Goal: Task Accomplishment & Management: Use online tool/utility

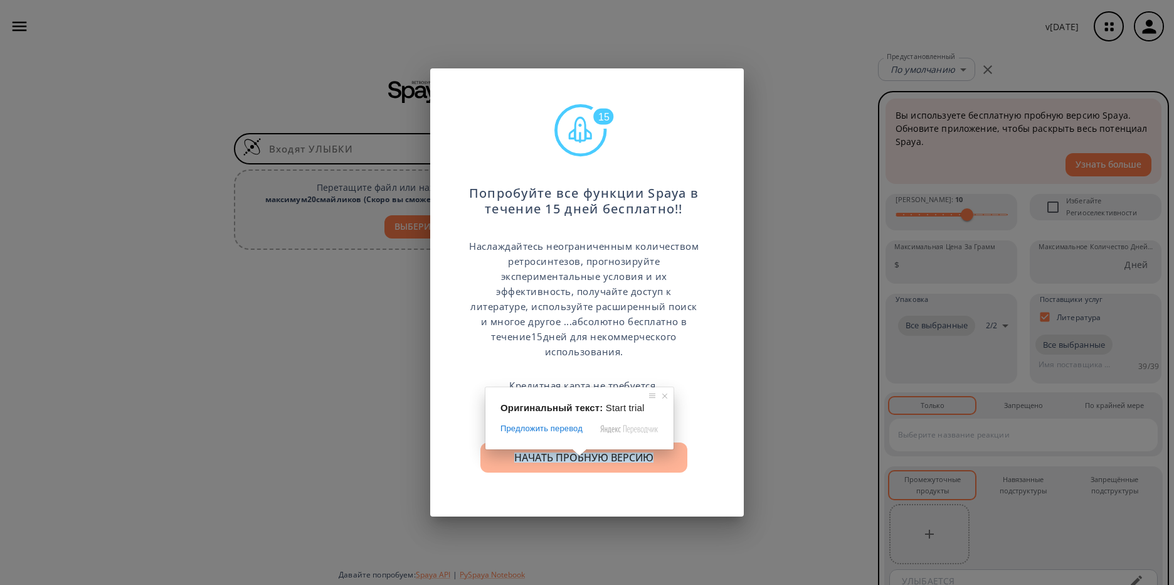
click at [580, 462] on ya-tr-span "Начать пробную версию" at bounding box center [583, 457] width 139 height 10
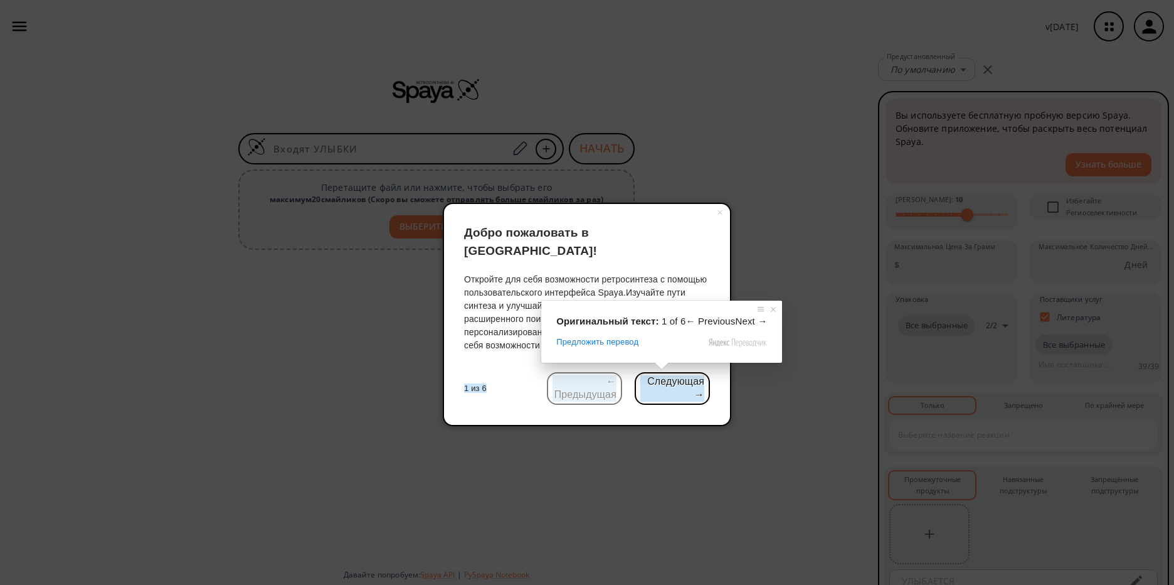
click at [658, 368] on span at bounding box center [662, 366] width 16 height 8
click at [769, 310] on span at bounding box center [773, 309] width 13 height 13
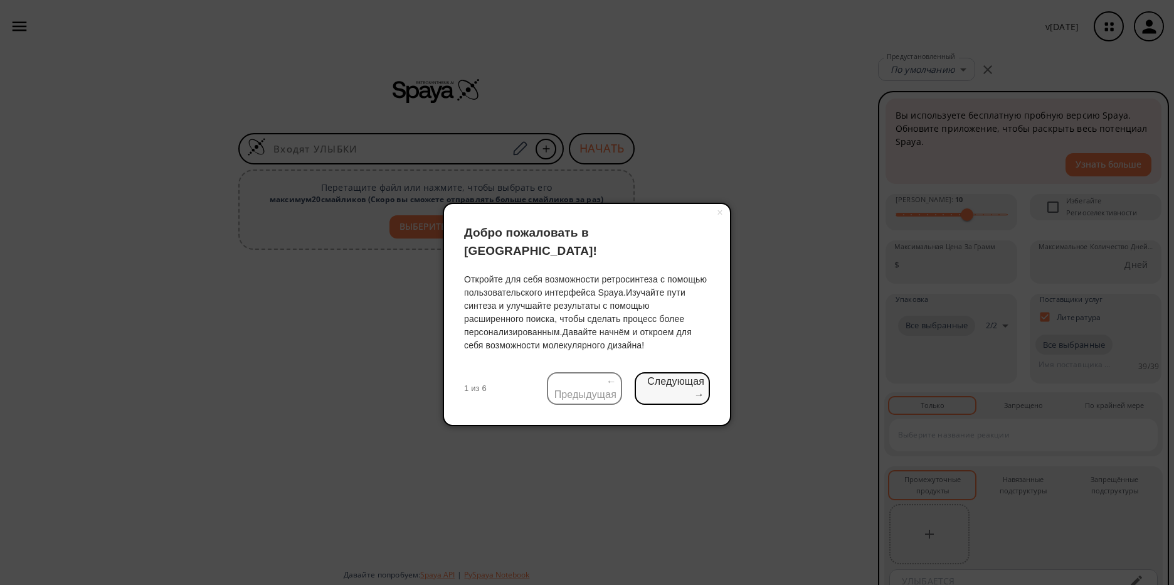
click at [681, 375] on ya-tr-span "Следующая →" at bounding box center [672, 388] width 64 height 26
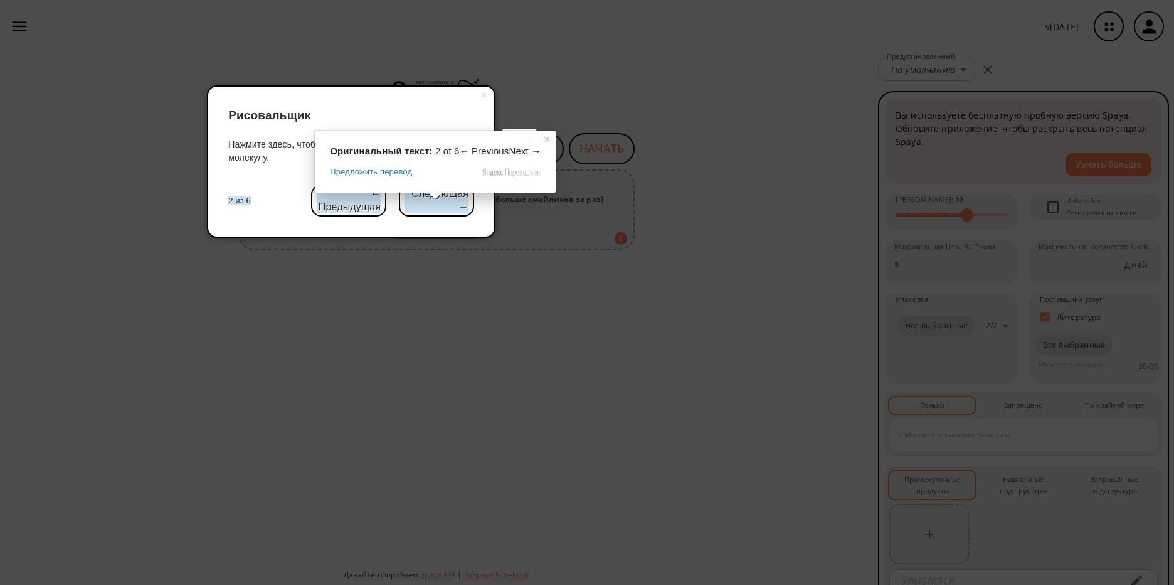
click at [438, 197] on span at bounding box center [435, 196] width 16 height 8
click at [541, 137] on span at bounding box center [547, 139] width 13 height 13
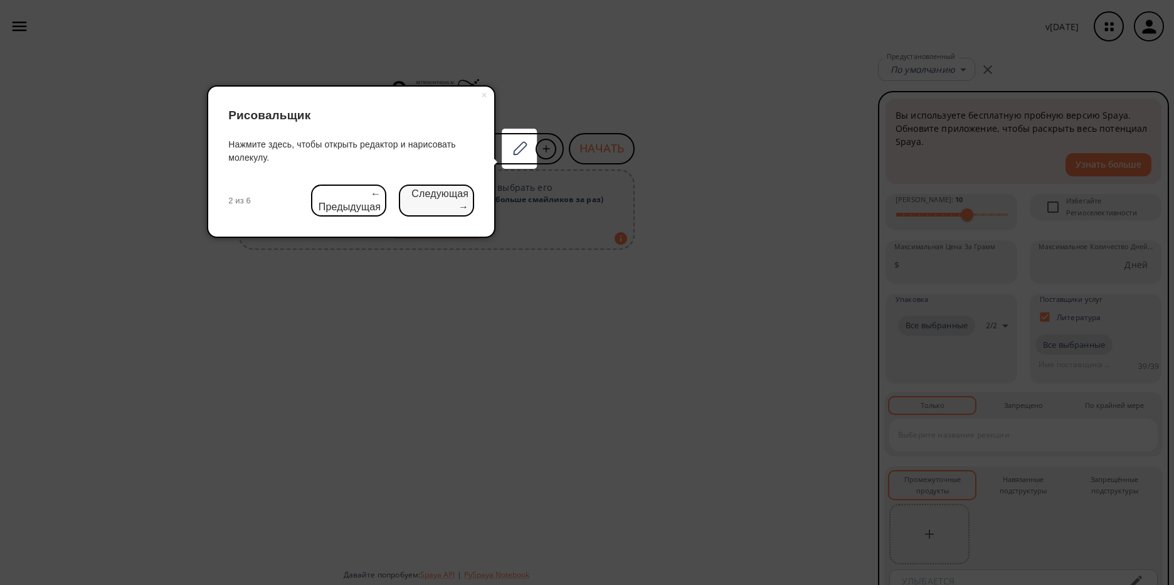
click at [443, 205] on ya-tr-span "Следующая →" at bounding box center [437, 201] width 64 height 26
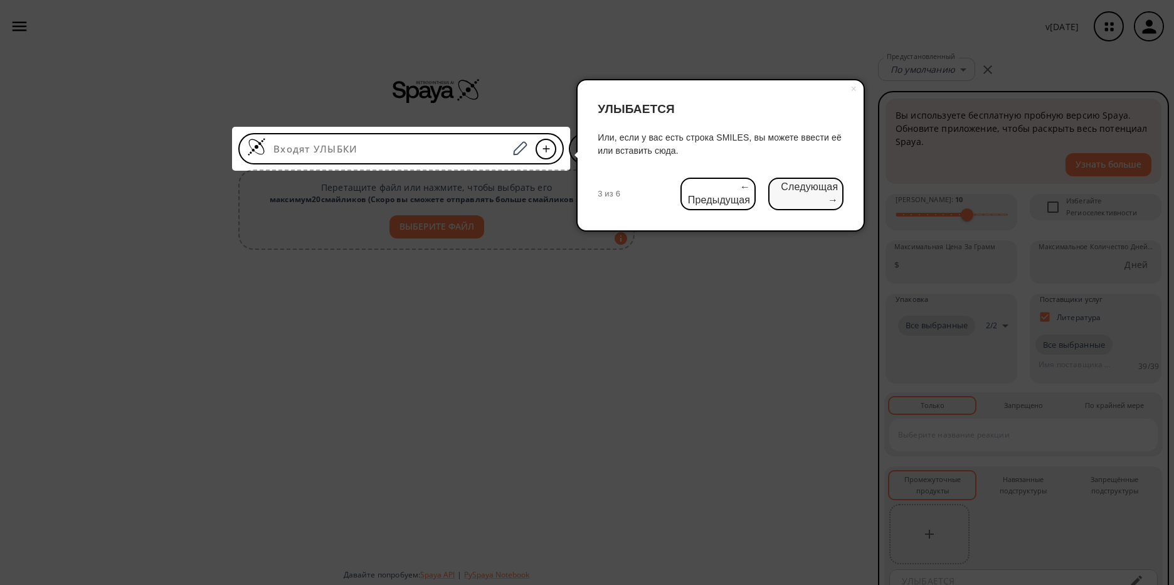
click at [800, 199] on ya-tr-span "Следующая →" at bounding box center [806, 194] width 64 height 26
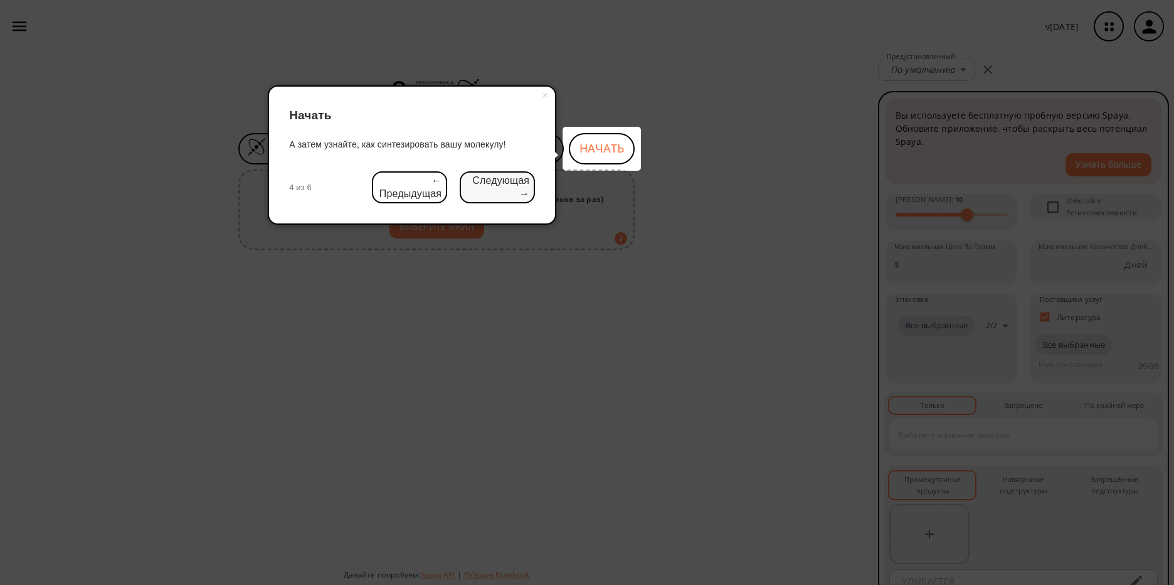
click at [506, 194] on ya-tr-span "Следующая →" at bounding box center [497, 187] width 64 height 26
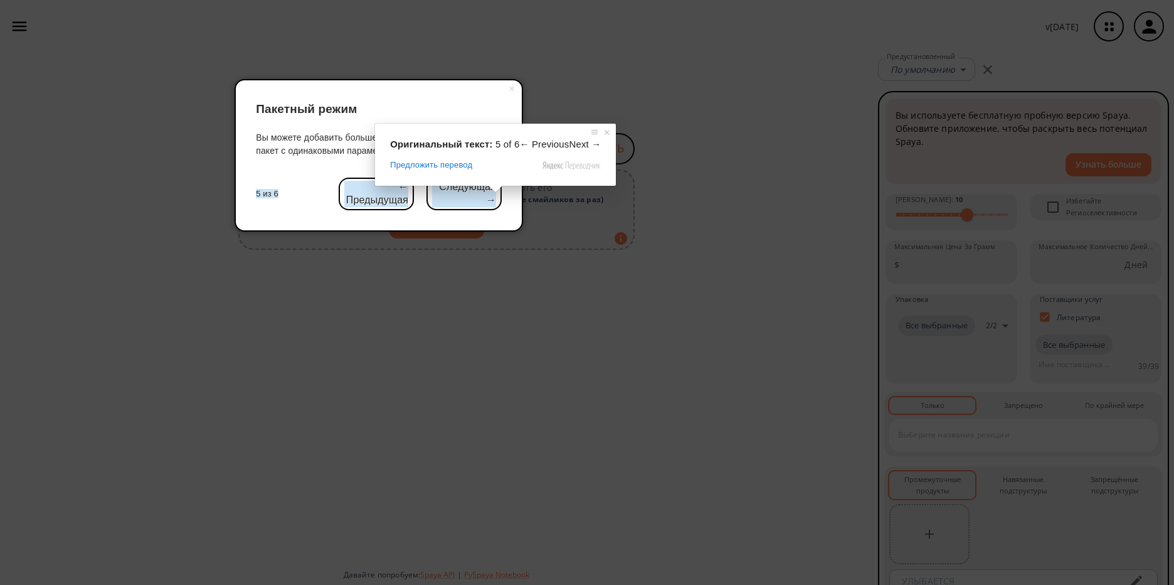
click at [487, 206] on ya-tr-span "Следующая →" at bounding box center [464, 194] width 64 height 26
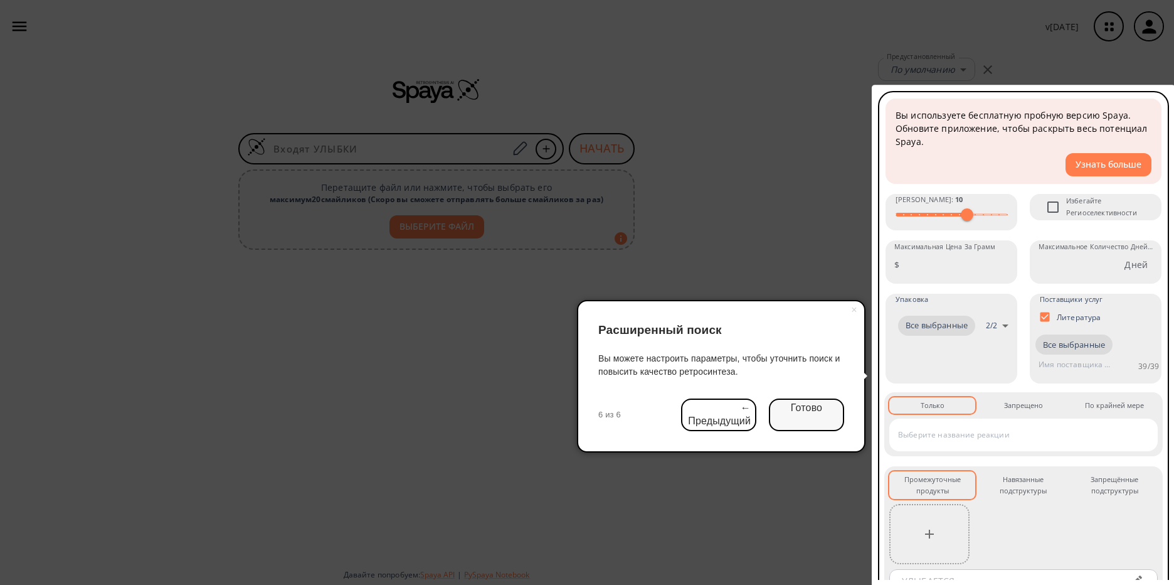
click at [808, 410] on ya-tr-span "Готово" at bounding box center [806, 414] width 31 height 26
